Goal: Check status

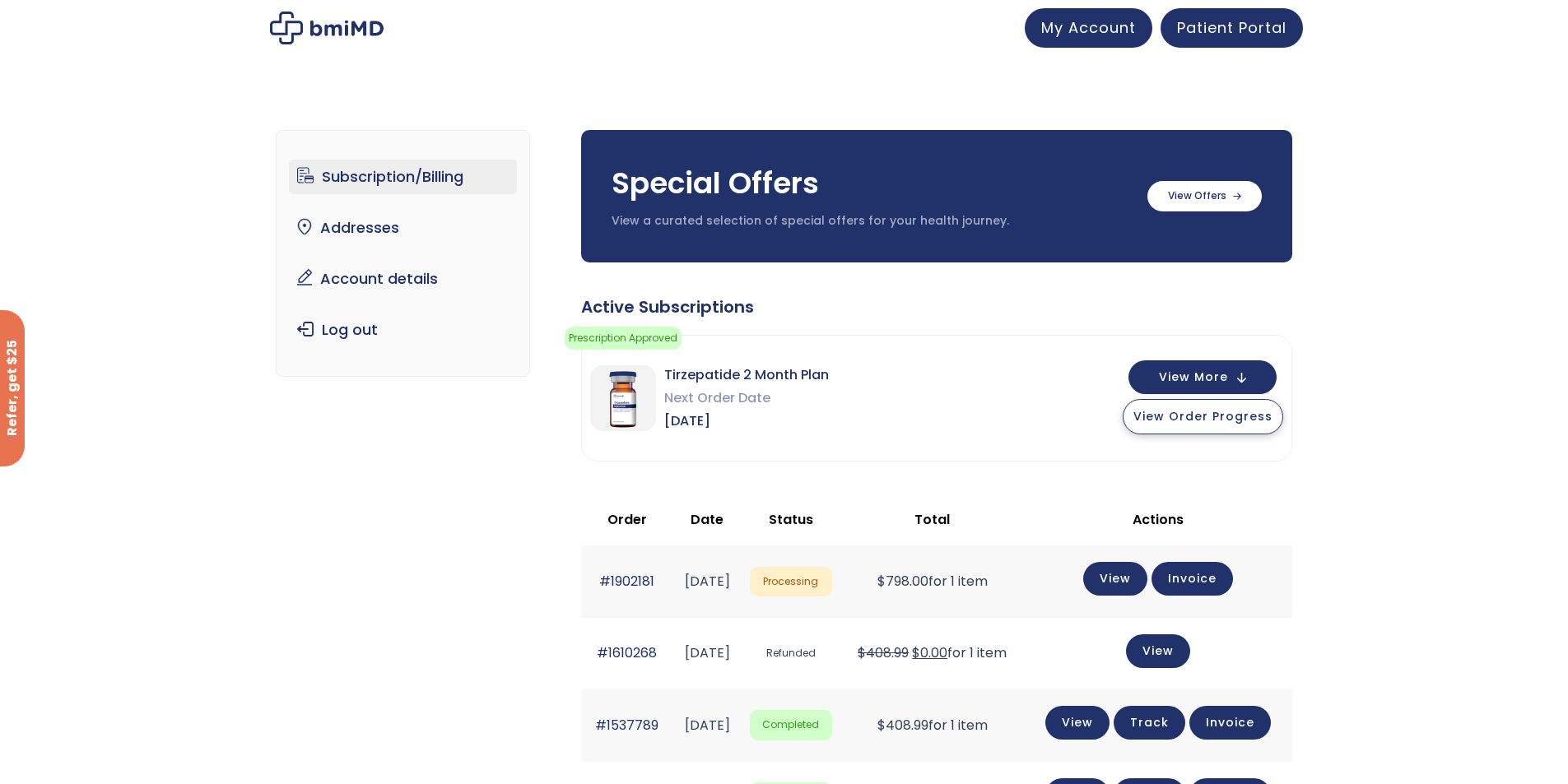
click at [1206, 422] on span "View Order Progress" at bounding box center [1203, 416] width 139 height 16
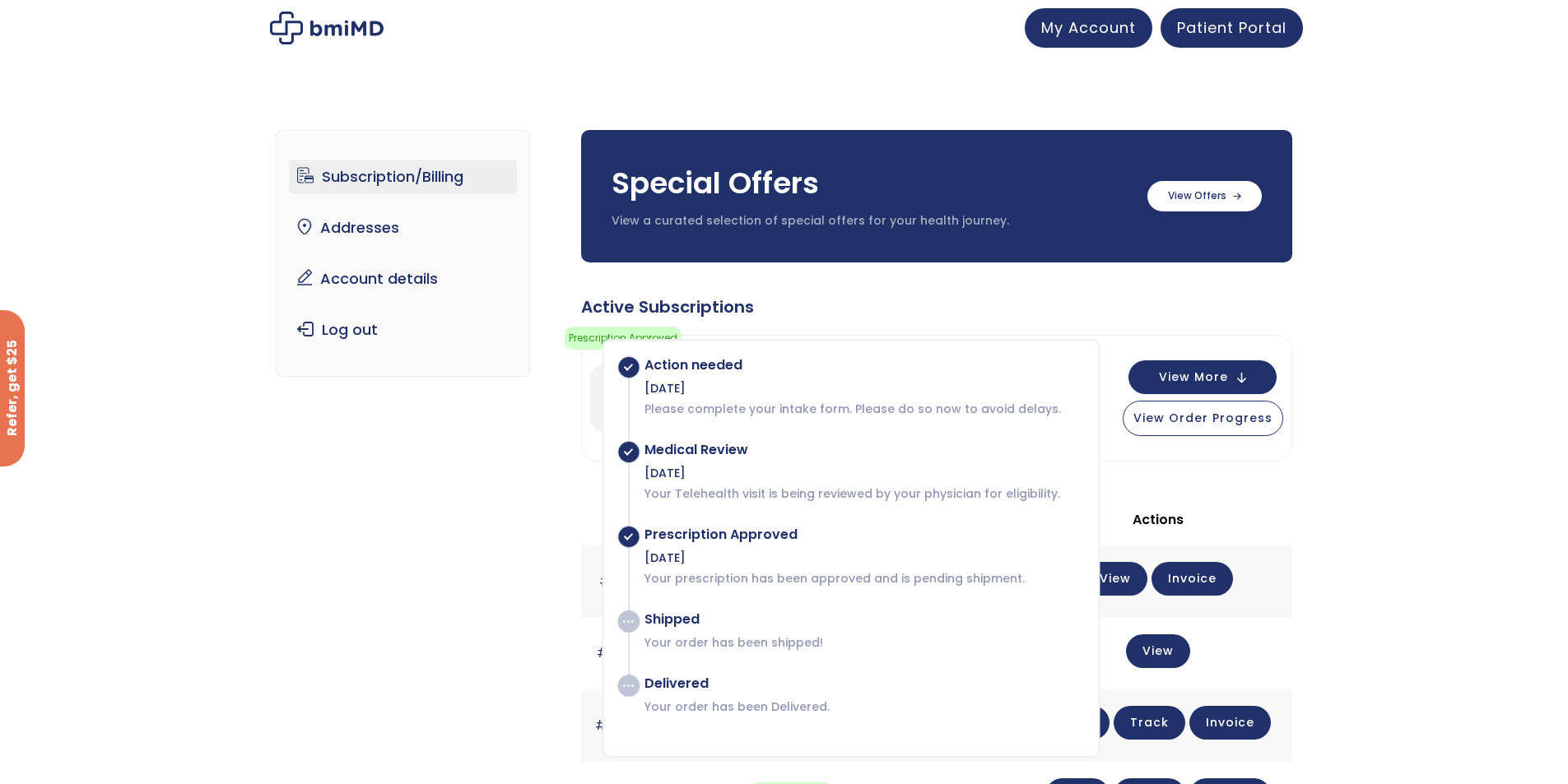
click at [1399, 490] on div "Subscription/Billing bmiRewards Addresses Account details Submit a Review Log o…" at bounding box center [784, 782] width 1568 height 1371
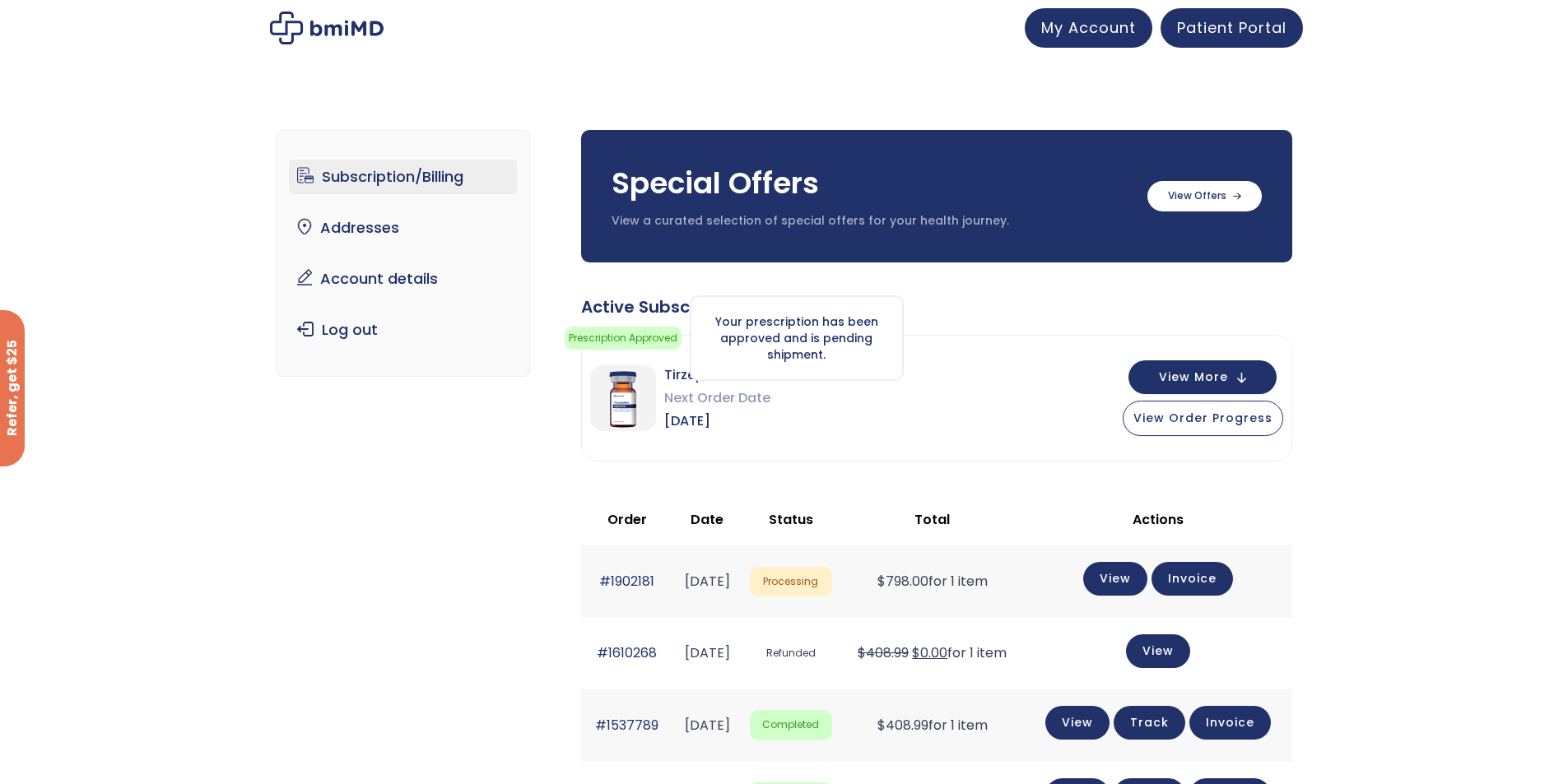
drag, startPoint x: 843, startPoint y: 374, endPoint x: 836, endPoint y: 378, distance: 8.1
click at [833, 376] on div "Your prescription has been approved and is pending shipment." at bounding box center [796, 338] width 214 height 85
drag, startPoint x: 666, startPoint y: 369, endPoint x: 723, endPoint y: 369, distance: 57.0
click at [723, 369] on div "Prescription Approved Your prescription has been approved and is pending shipme…" at bounding box center [936, 398] width 711 height 126
click at [831, 401] on div "Tirzepatide 2 Month Plan Next Order Date [DATE] View More View Order Progress" at bounding box center [936, 399] width 709 height 125
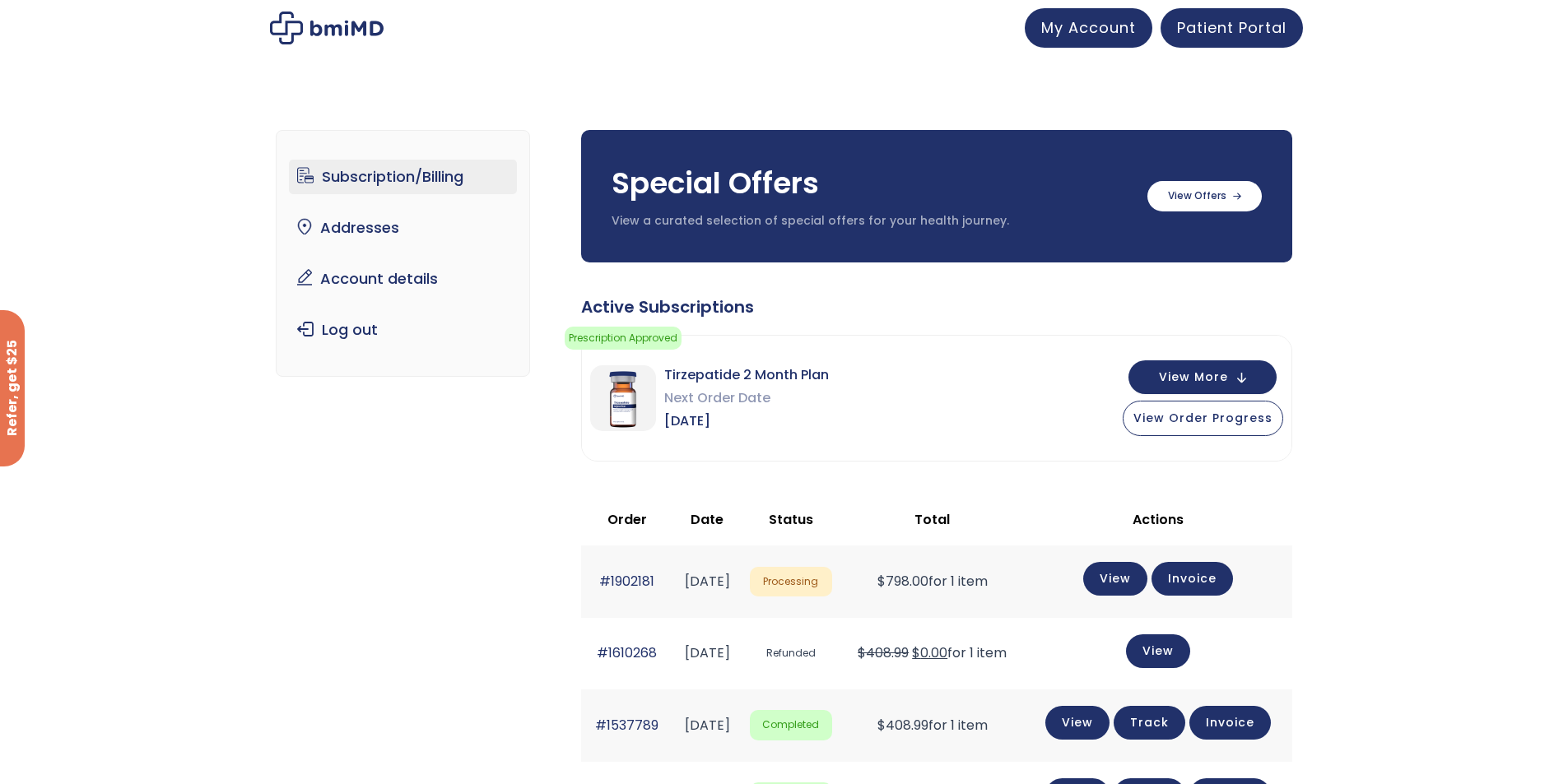
click at [396, 170] on link "Subscription/Billing" at bounding box center [403, 177] width 228 height 34
